Goal: Obtain resource: Download file/media

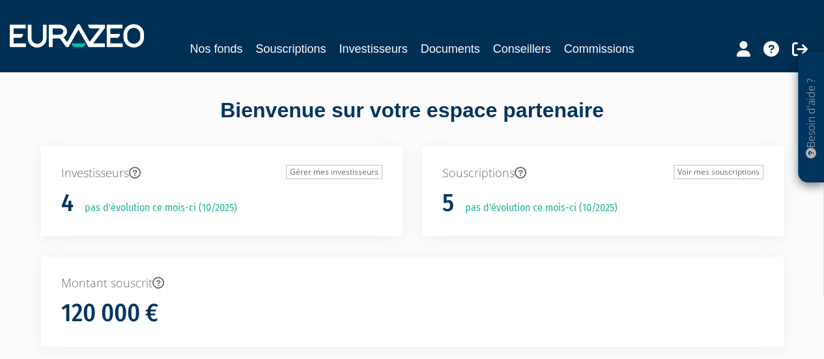
click at [362, 37] on div "Nos fonds Souscriptions Investisseurs Documents Conseillers Commissions" at bounding box center [412, 36] width 824 height 48
click at [357, 46] on link "Investisseurs" at bounding box center [373, 49] width 68 height 18
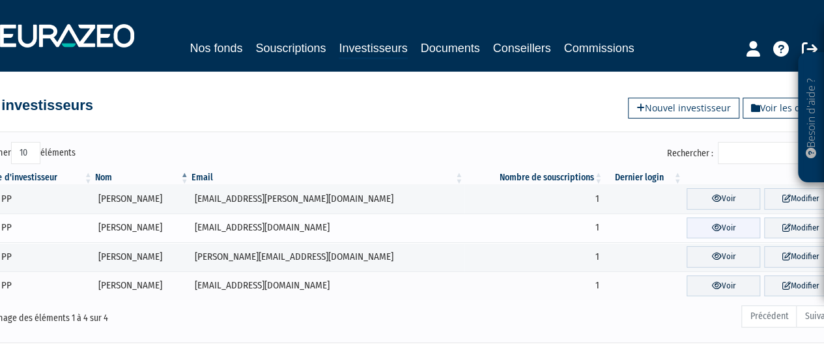
click at [725, 225] on link "Voir" at bounding box center [723, 227] width 74 height 21
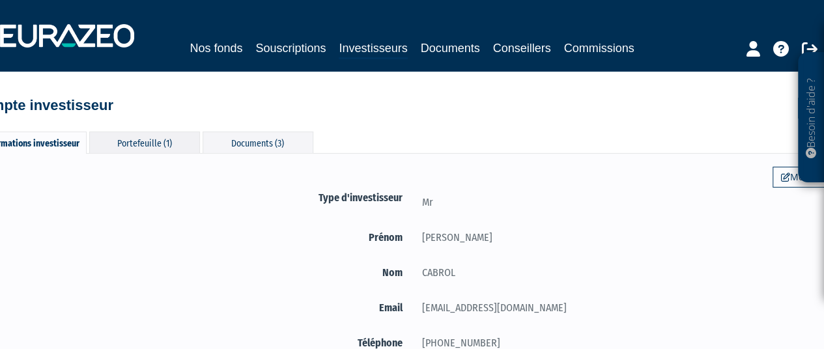
click at [143, 147] on div "Portefeuille (1)" at bounding box center [144, 142] width 111 height 21
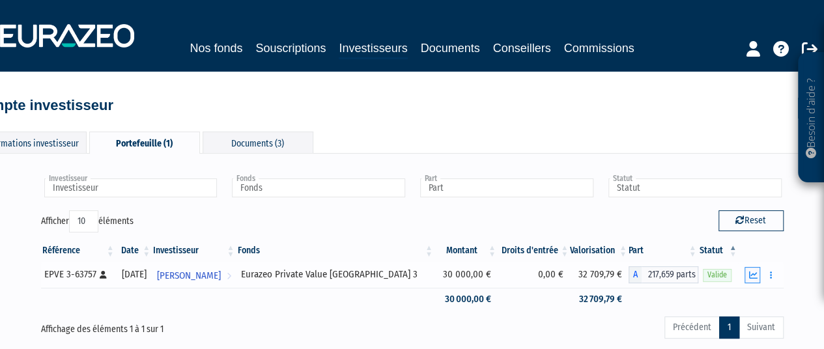
click at [750, 272] on icon "button" at bounding box center [752, 275] width 8 height 8
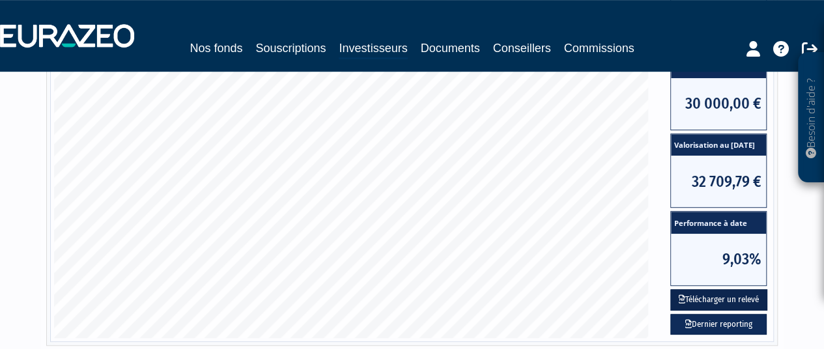
scroll to position [326, 0]
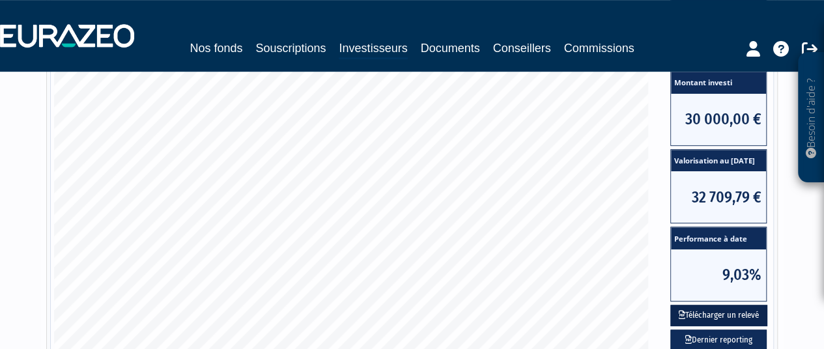
click at [752, 311] on button "Télécharger un relevé" at bounding box center [718, 315] width 97 height 21
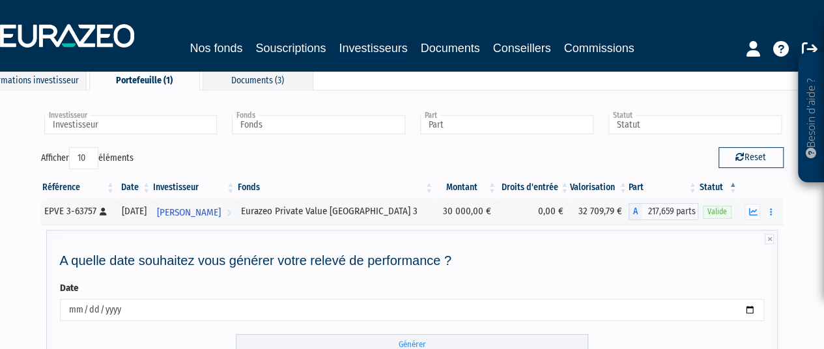
scroll to position [128, 0]
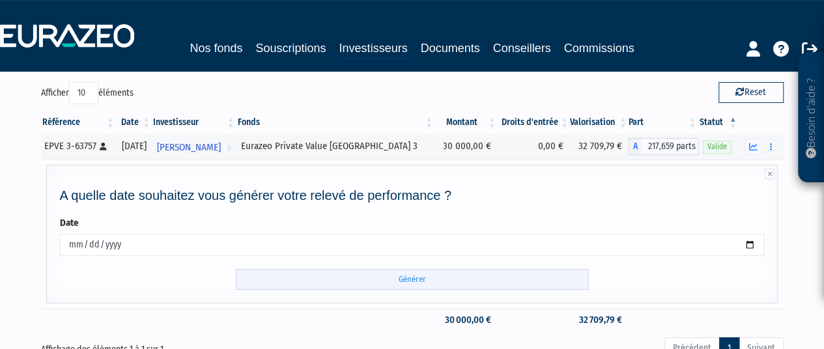
click at [474, 281] on input "Générer" at bounding box center [412, 279] width 352 height 21
click at [766, 147] on button "button" at bounding box center [770, 147] width 16 height 16
click at [750, 145] on icon "button" at bounding box center [752, 147] width 8 height 8
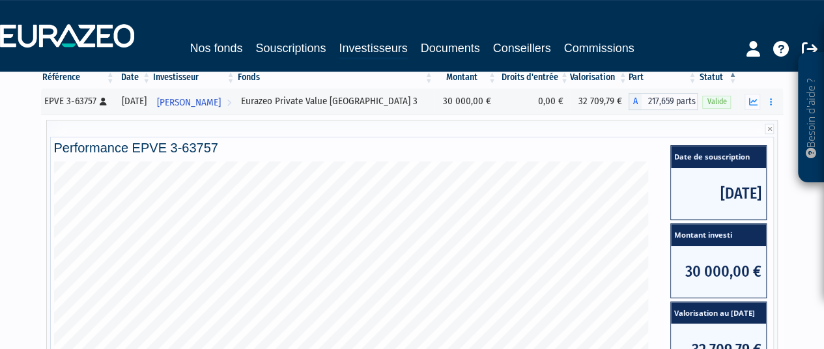
scroll to position [193, 0]
